Goal: Register for event/course

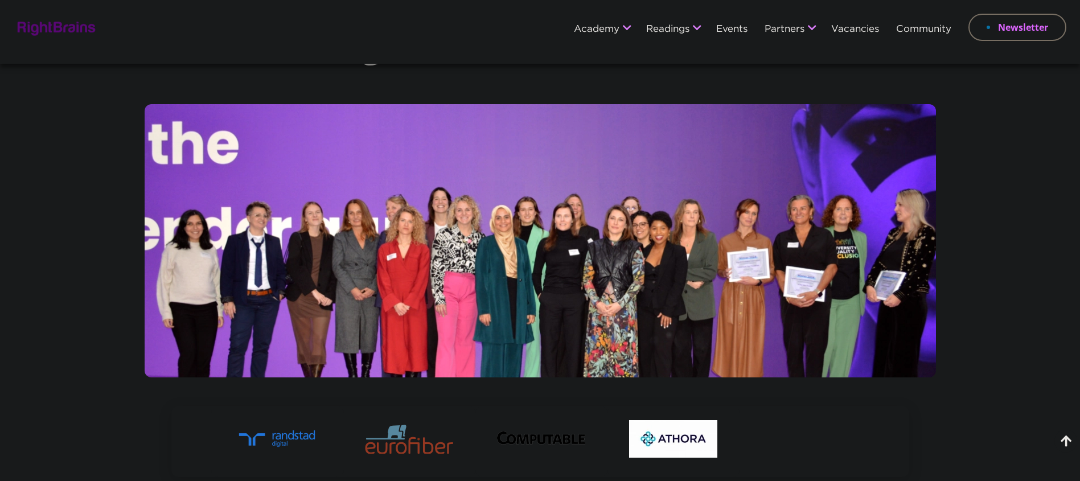
scroll to position [381, 0]
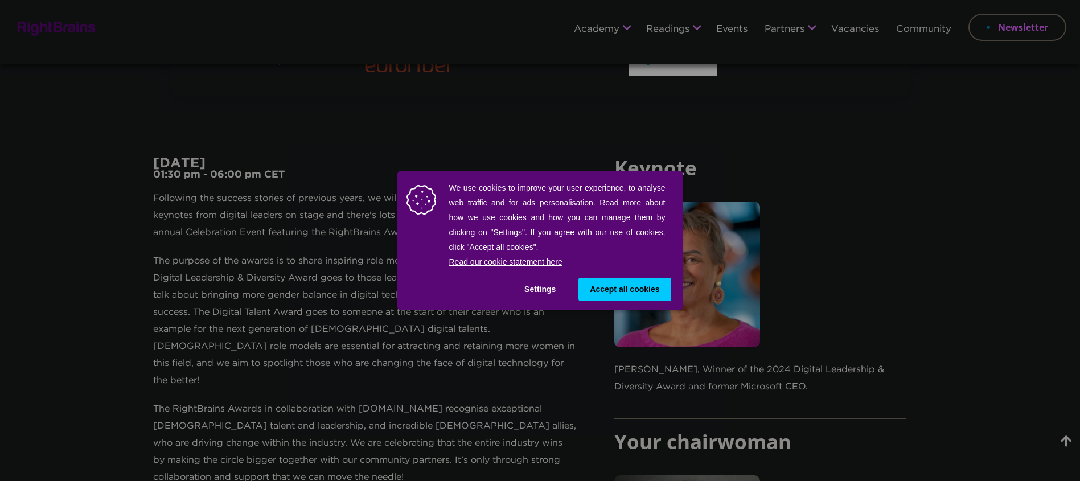
drag, startPoint x: 638, startPoint y: 292, endPoint x: 182, endPoint y: 266, distance: 457.2
click at [638, 291] on span "Accept all cookies" at bounding box center [624, 289] width 69 height 12
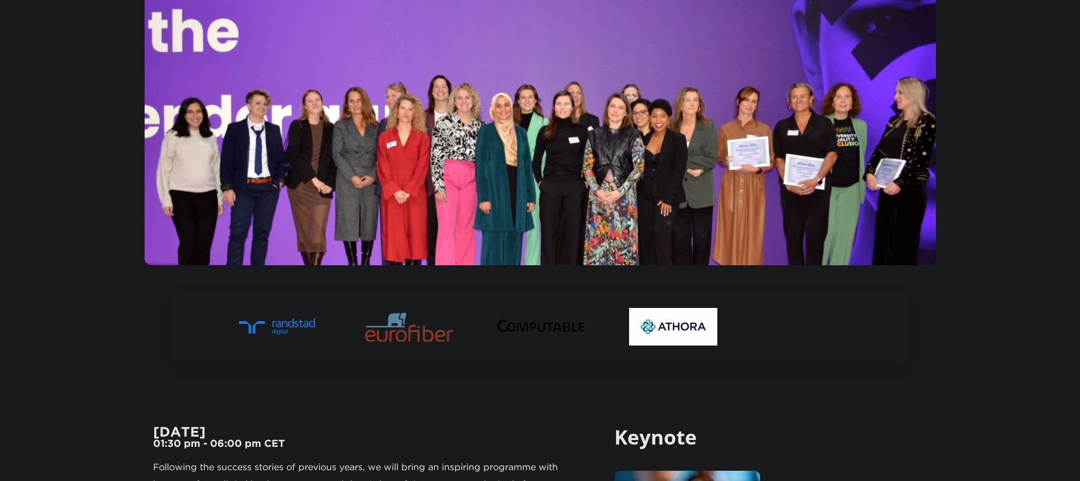
scroll to position [0, 0]
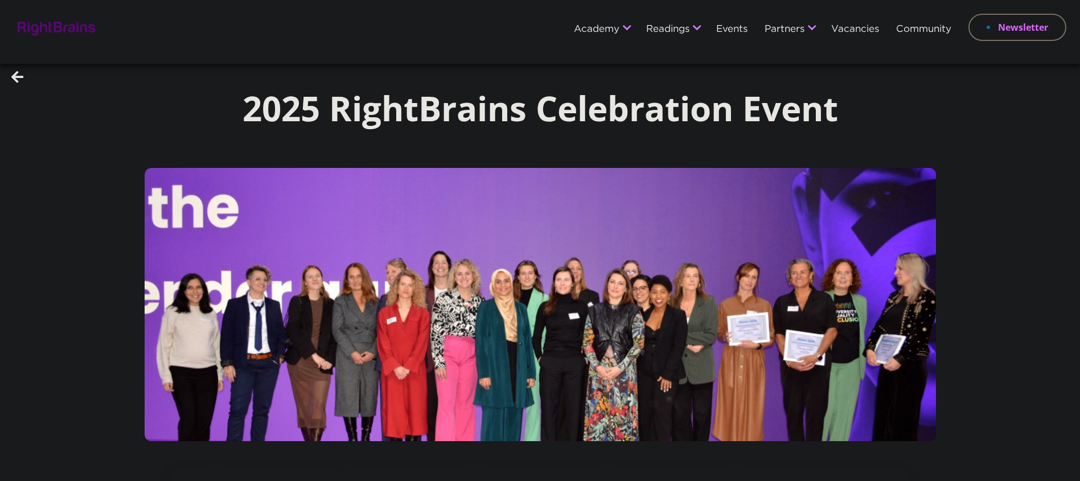
click at [734, 30] on link "Events" at bounding box center [731, 29] width 31 height 10
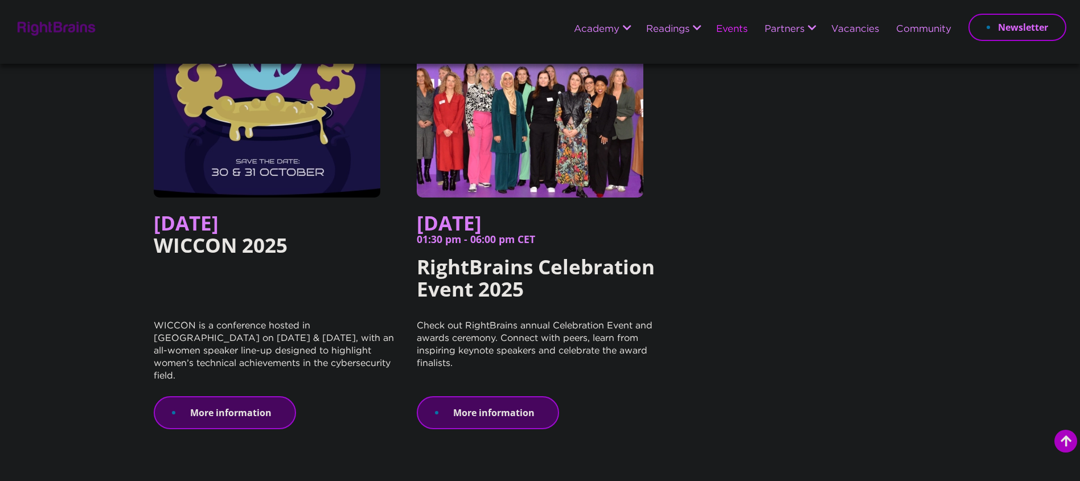
scroll to position [150, 0]
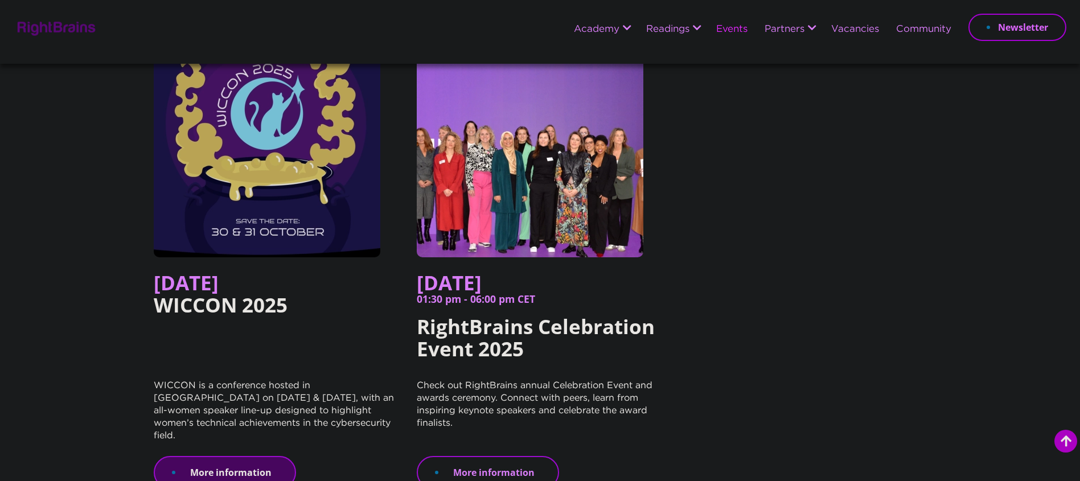
click at [507, 460] on link "More information" at bounding box center [488, 472] width 142 height 33
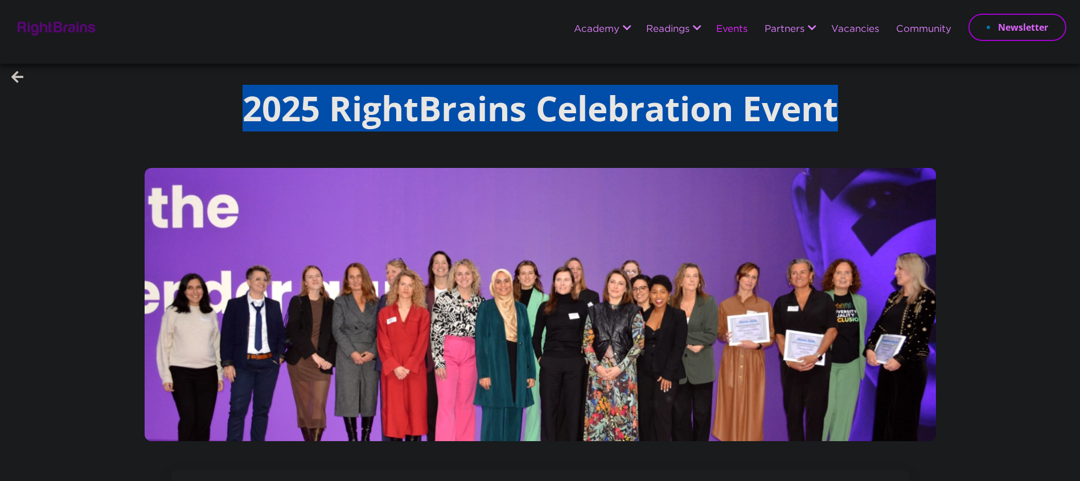
drag, startPoint x: 292, startPoint y: 119, endPoint x: 886, endPoint y: 124, distance: 594.3
click at [891, 116] on div "2025 RightBrains Celebration Event" at bounding box center [540, 116] width 1080 height 104
copy h1 "2025 RightBrains Celebration Event"
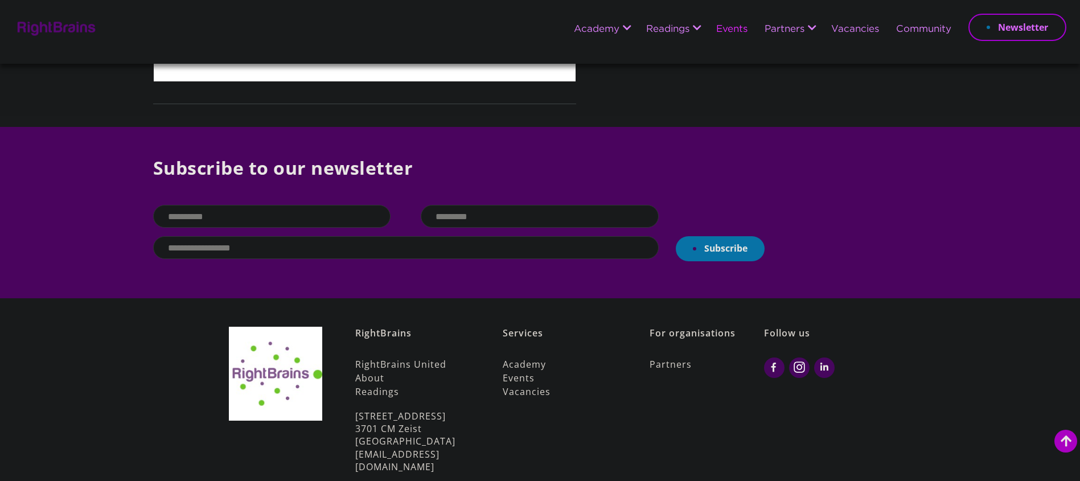
scroll to position [1918, 0]
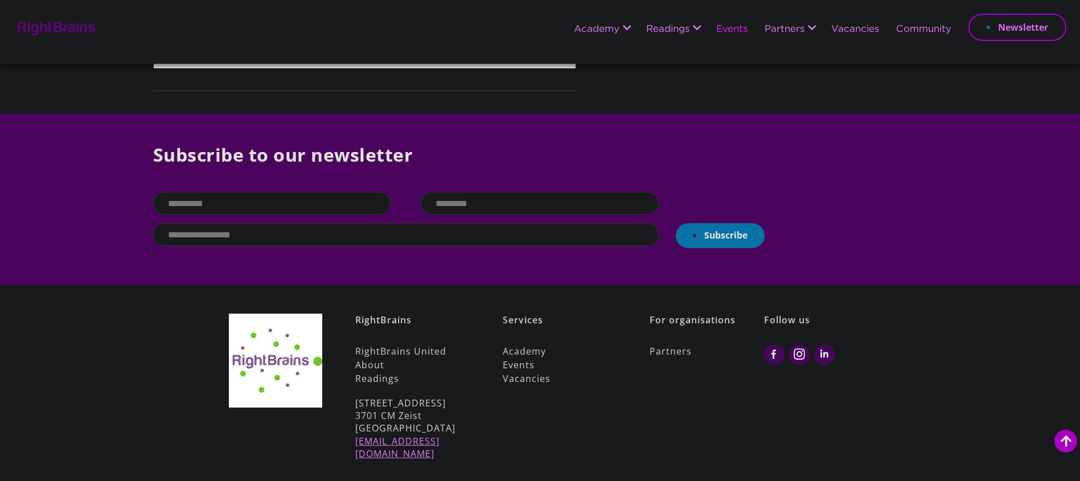
drag, startPoint x: 437, startPoint y: 413, endPoint x: 355, endPoint y: 415, distance: 81.4
click at [355, 416] on div "RightBrains RightBrains United About Readings Prins Hendriklaan 6 3701 CM Zeist…" at bounding box center [540, 389] width 1080 height 209
